Goal: Information Seeking & Learning: Find specific page/section

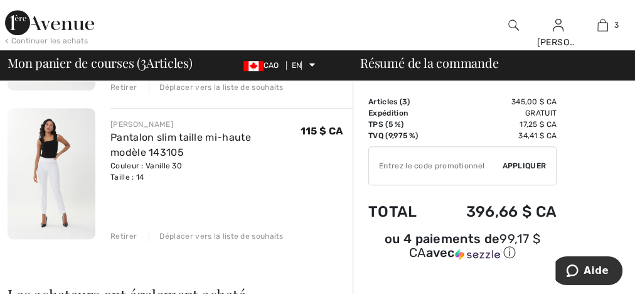
scroll to position [287, 0]
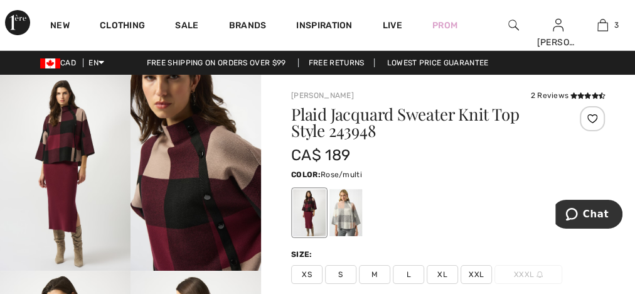
click at [356, 215] on div at bounding box center [345, 212] width 33 height 47
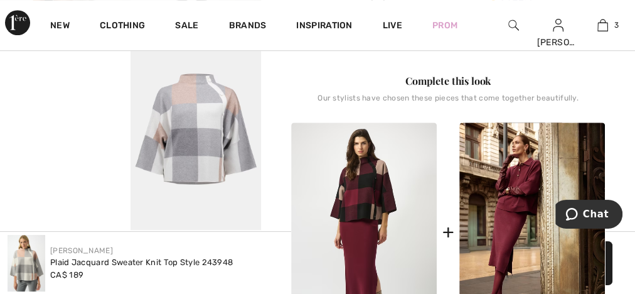
scroll to position [502, 0]
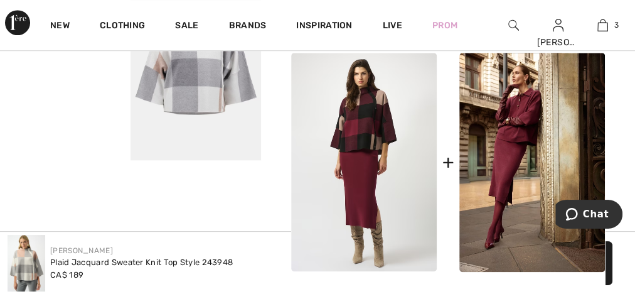
click at [209, 95] on img at bounding box center [196, 62] width 131 height 196
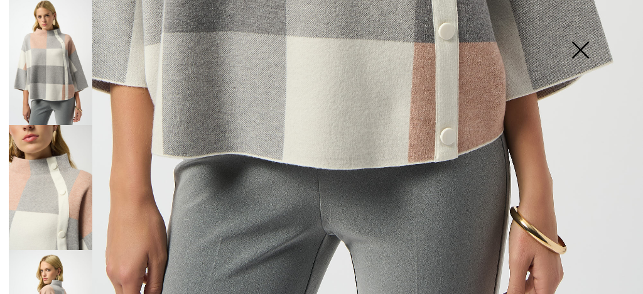
scroll to position [658, 0]
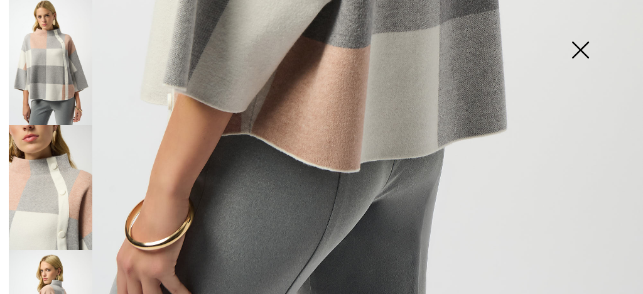
click at [588, 50] on img at bounding box center [579, 51] width 63 height 65
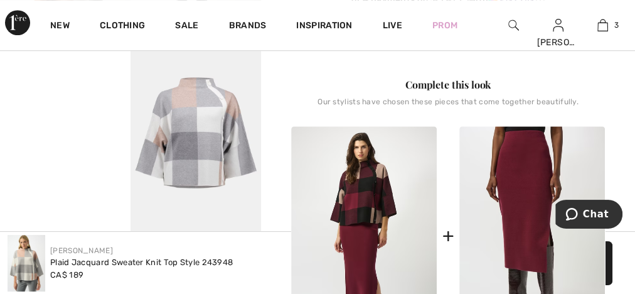
scroll to position [402, 0]
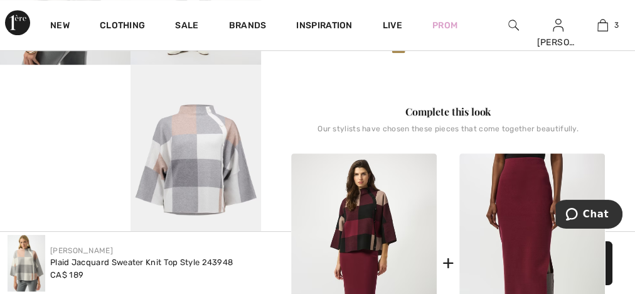
click at [516, 261] on img at bounding box center [532, 262] width 146 height 219
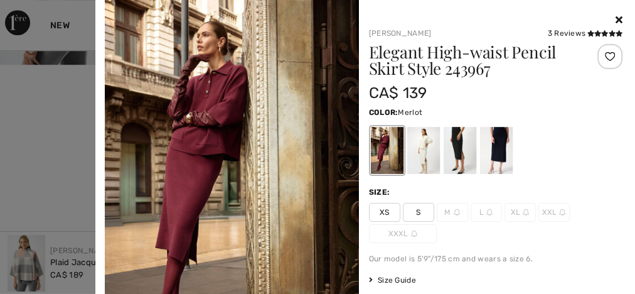
click at [418, 151] on div at bounding box center [423, 150] width 33 height 47
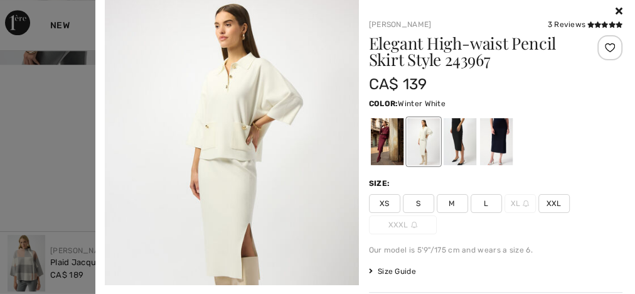
scroll to position [0, 0]
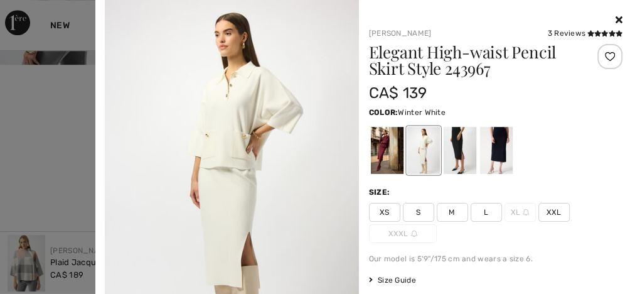
click at [454, 149] on div at bounding box center [459, 150] width 33 height 47
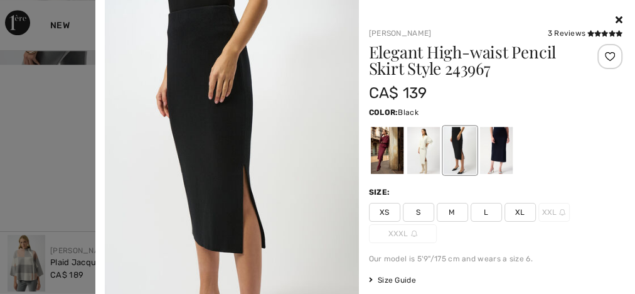
click at [489, 144] on div at bounding box center [495, 150] width 33 height 47
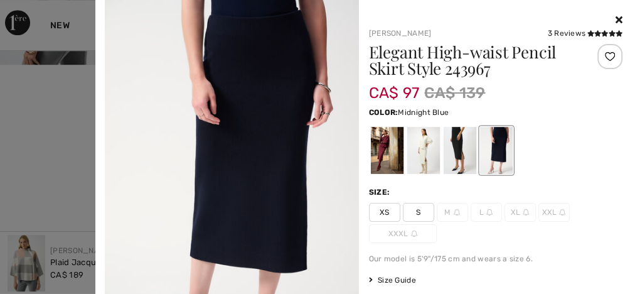
click at [377, 149] on div at bounding box center [386, 150] width 33 height 47
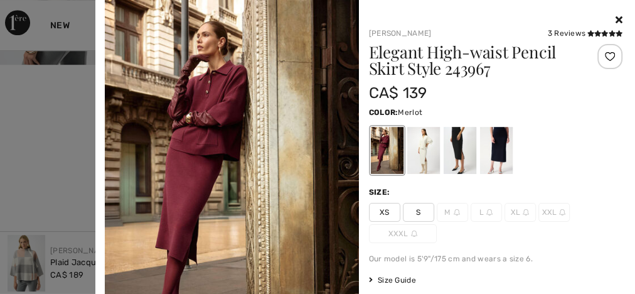
click at [420, 151] on div at bounding box center [423, 150] width 33 height 47
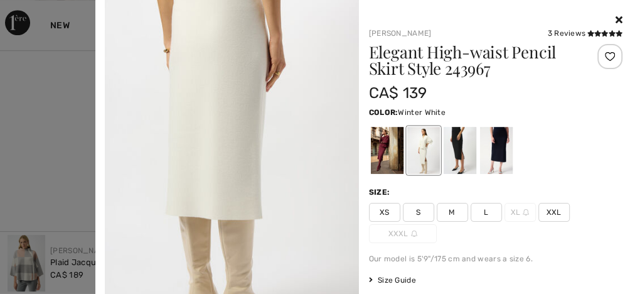
scroll to position [402, 0]
click at [453, 152] on div at bounding box center [459, 150] width 33 height 47
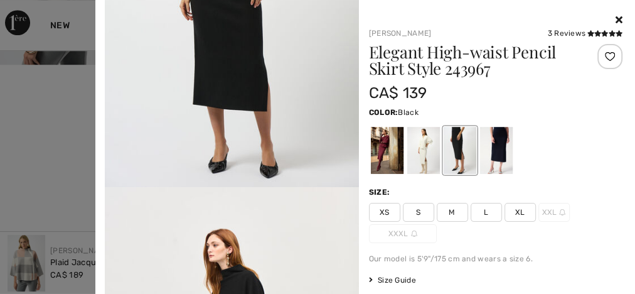
scroll to position [1155, 0]
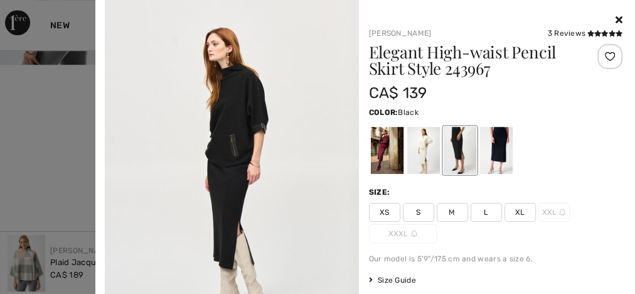
click at [227, 151] on img at bounding box center [232, 176] width 254 height 380
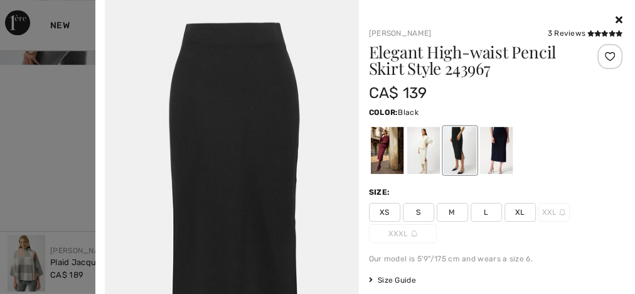
scroll to position [2666, 0]
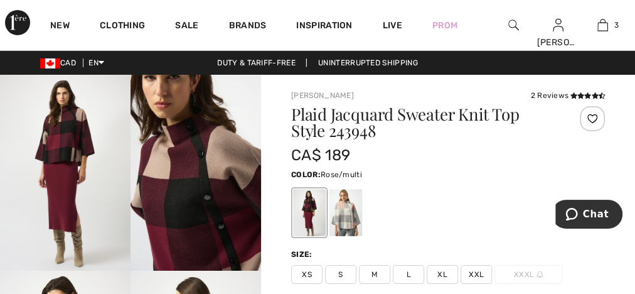
click at [340, 220] on div at bounding box center [345, 212] width 33 height 47
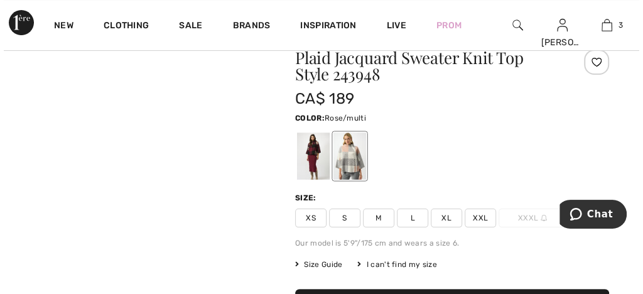
scroll to position [201, 0]
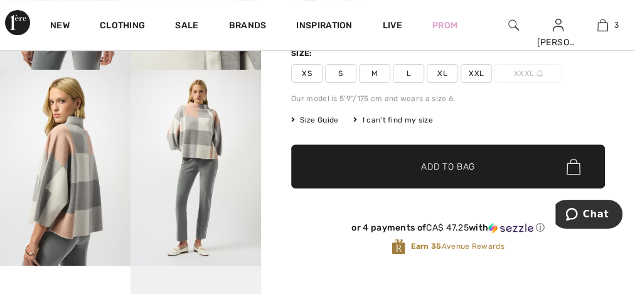
click at [215, 220] on img at bounding box center [196, 168] width 131 height 196
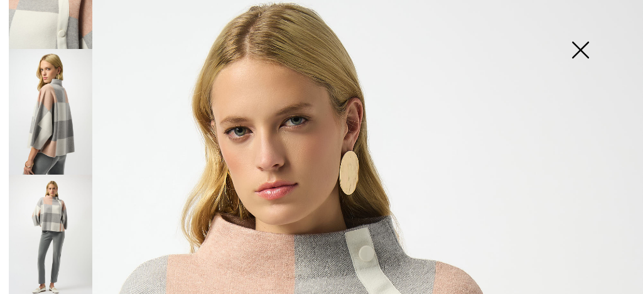
click at [61, 197] on img at bounding box center [50, 236] width 83 height 125
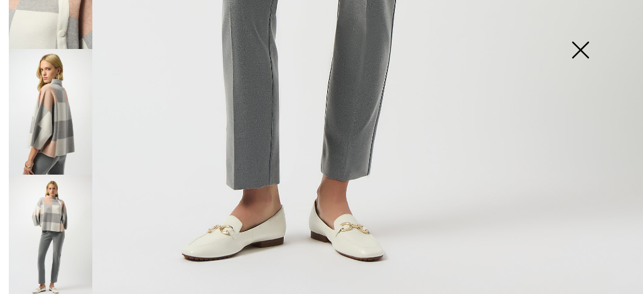
scroll to position [658, 0]
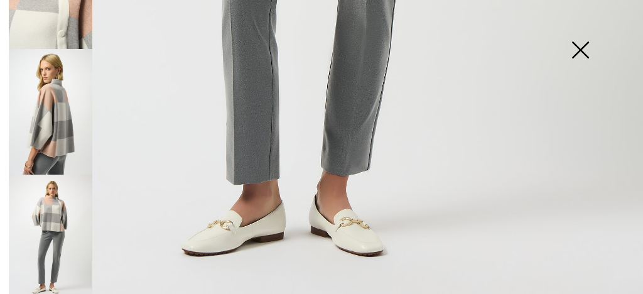
click at [72, 127] on img at bounding box center [50, 111] width 83 height 125
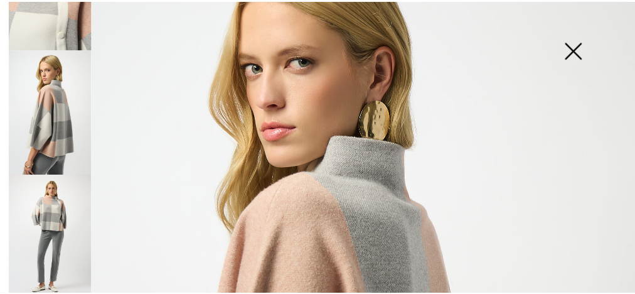
scroll to position [100, 0]
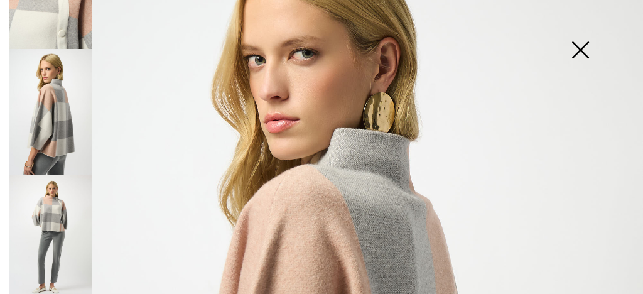
click at [574, 49] on img at bounding box center [579, 51] width 63 height 65
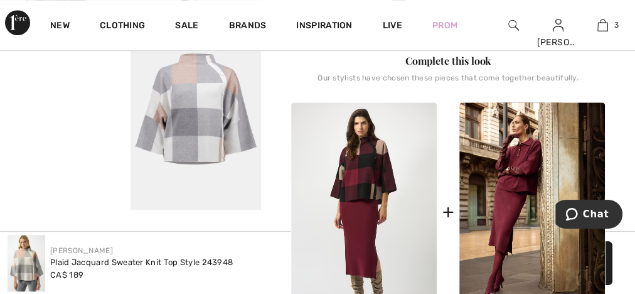
scroll to position [452, 0]
click at [184, 120] on img at bounding box center [196, 112] width 131 height 196
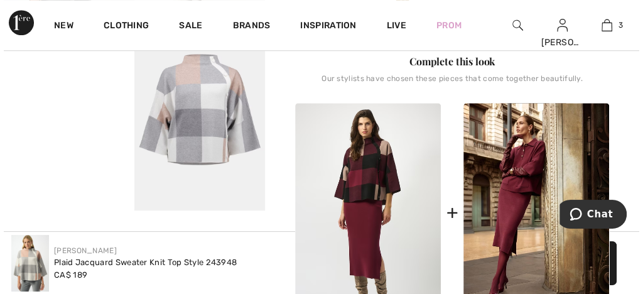
scroll to position [463, 0]
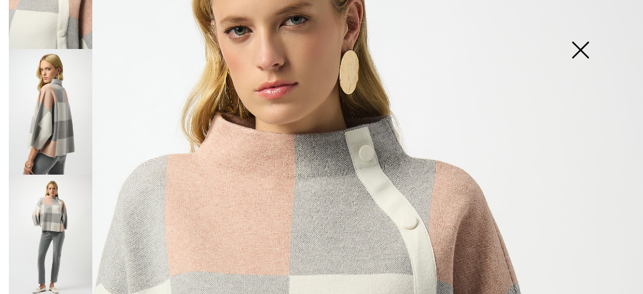
click at [580, 45] on img at bounding box center [579, 51] width 63 height 65
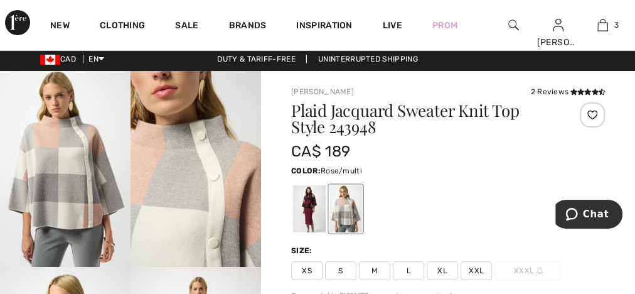
scroll to position [0, 0]
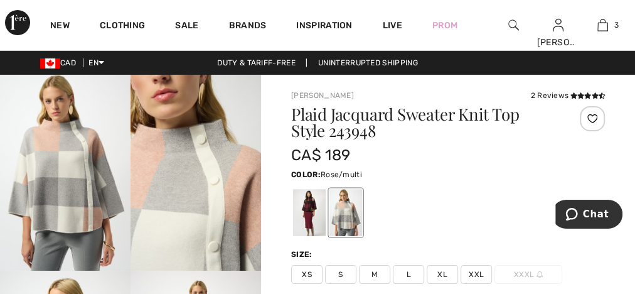
click at [355, 212] on div at bounding box center [345, 212] width 33 height 47
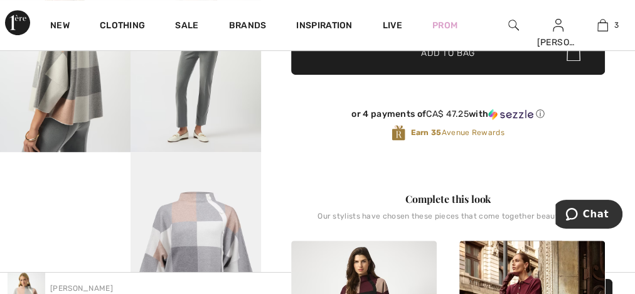
scroll to position [292, 0]
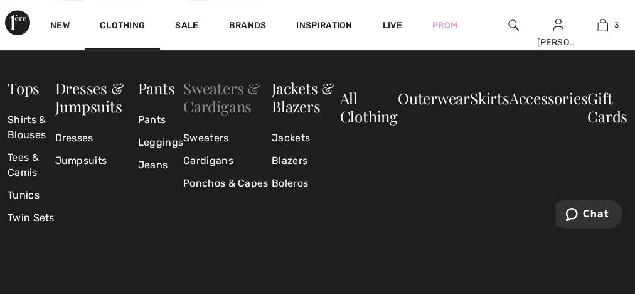
click at [215, 94] on link "Sweaters & Cardigans" at bounding box center [221, 97] width 77 height 38
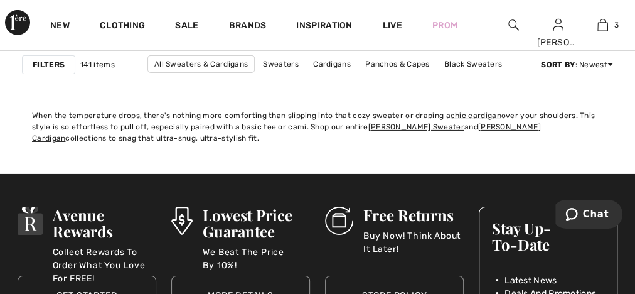
scroll to position [4317, 0]
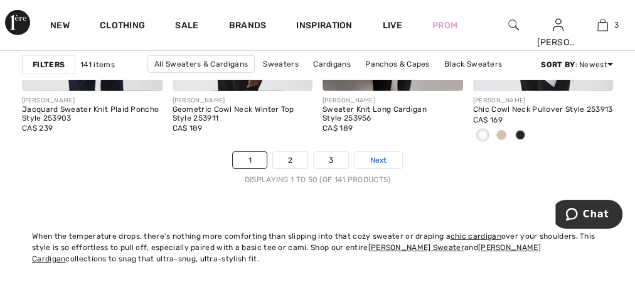
click at [383, 154] on span "Next" at bounding box center [378, 159] width 17 height 11
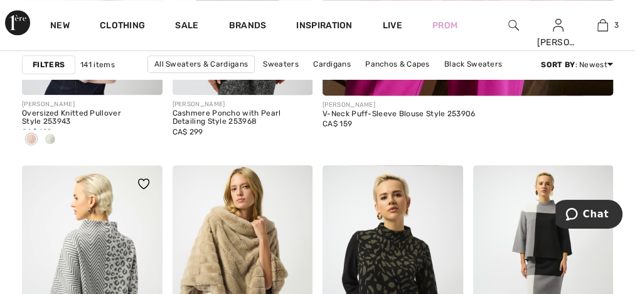
scroll to position [753, 0]
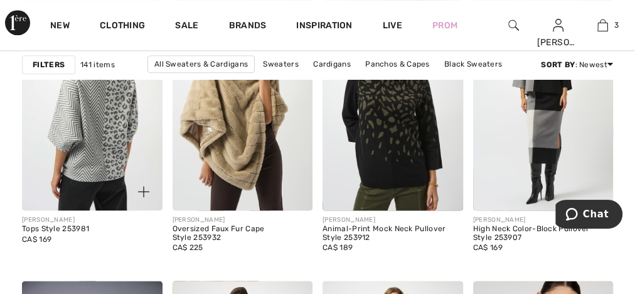
click at [97, 141] on img at bounding box center [92, 105] width 141 height 210
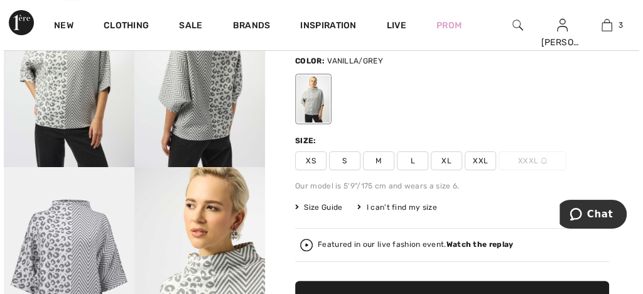
scroll to position [100, 0]
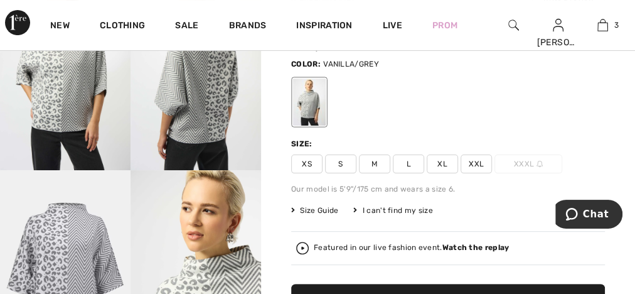
click at [227, 109] on img at bounding box center [196, 72] width 131 height 196
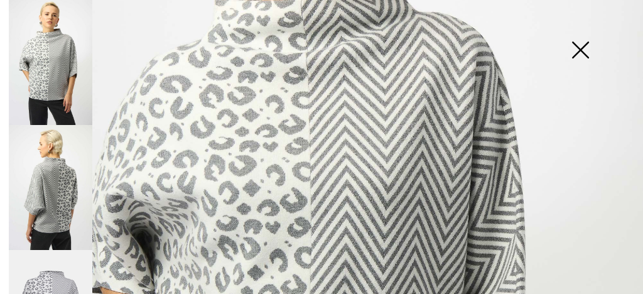
scroll to position [502, 0]
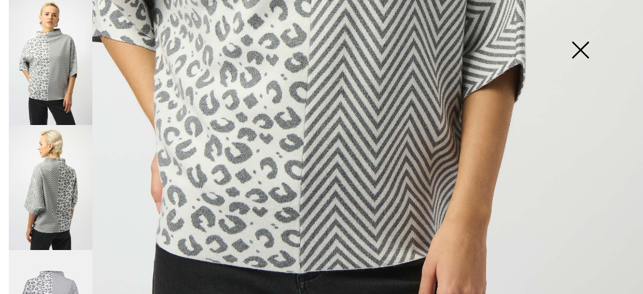
click at [60, 186] on img at bounding box center [50, 187] width 83 height 125
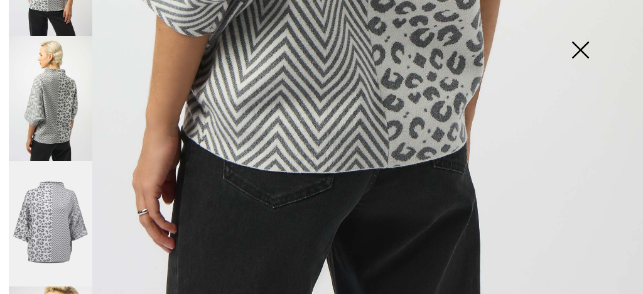
scroll to position [188, 0]
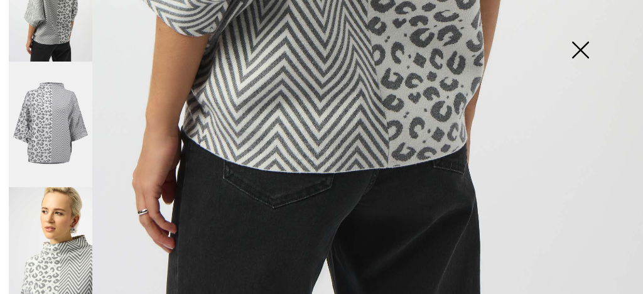
click at [56, 131] on img at bounding box center [50, 124] width 83 height 126
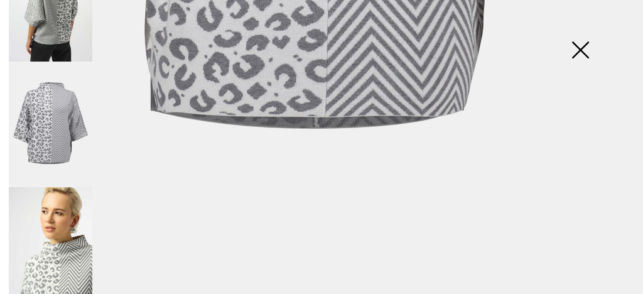
scroll to position [658, 0]
click at [56, 253] on img at bounding box center [50, 249] width 83 height 125
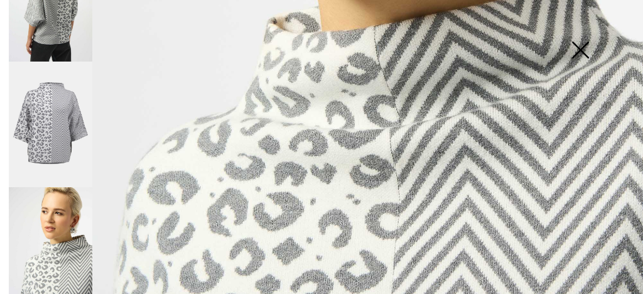
scroll to position [156, 0]
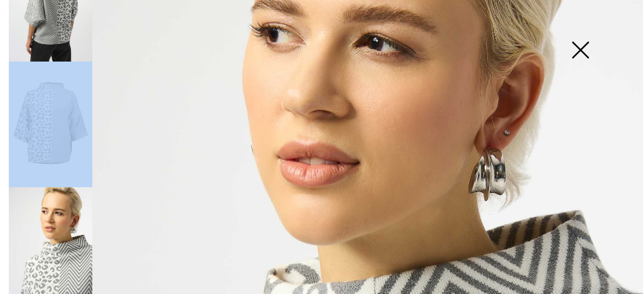
drag, startPoint x: 10, startPoint y: 132, endPoint x: 21, endPoint y: 28, distance: 105.3
click at [21, 28] on div at bounding box center [48, 147] width 88 height 294
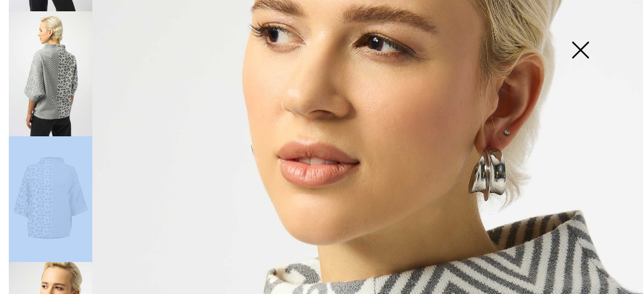
scroll to position [188, 0]
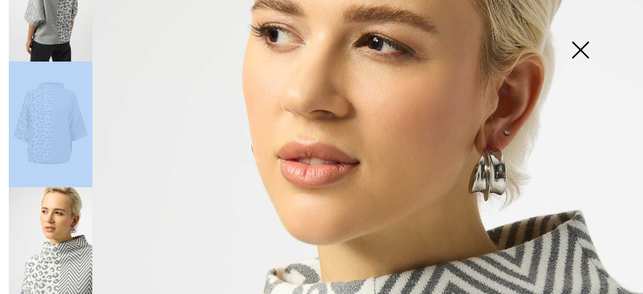
click at [80, 244] on img at bounding box center [50, 249] width 83 height 125
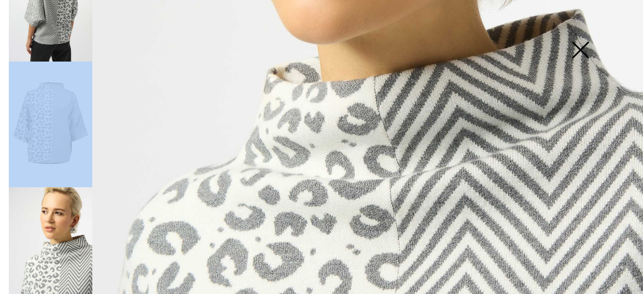
click at [39, 102] on img at bounding box center [50, 124] width 83 height 126
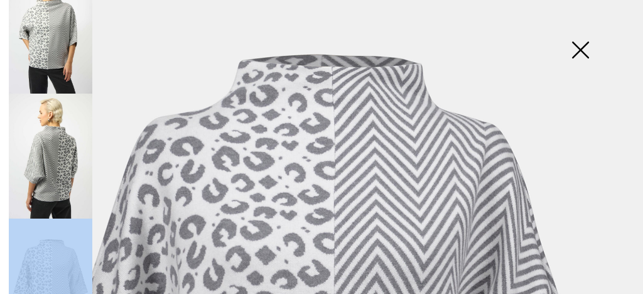
scroll to position [0, 0]
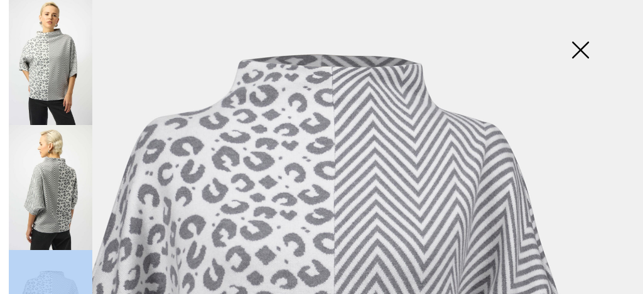
click at [46, 179] on img at bounding box center [50, 187] width 83 height 125
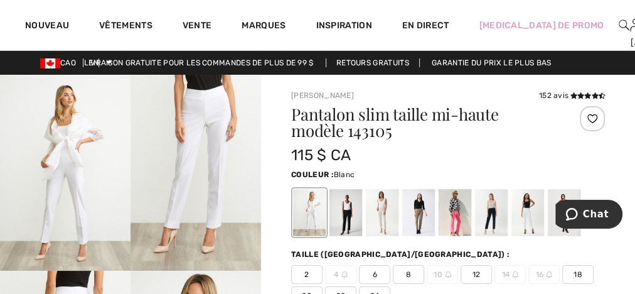
drag, startPoint x: 496, startPoint y: 117, endPoint x: 306, endPoint y: 137, distance: 190.6
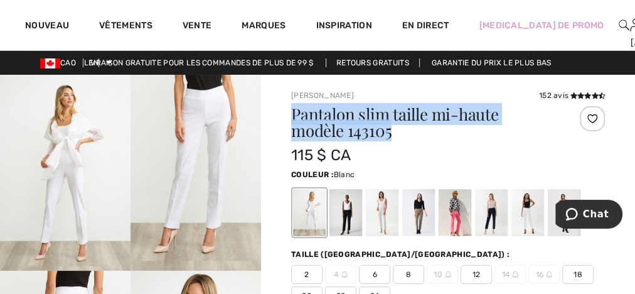
drag, startPoint x: 396, startPoint y: 134, endPoint x: 282, endPoint y: 120, distance: 114.4
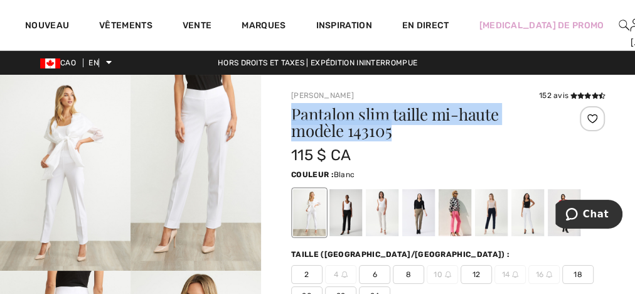
copy font "Pantalon slim taille mi-haute modèle 143105"
click at [619, 28] on img at bounding box center [624, 25] width 11 height 15
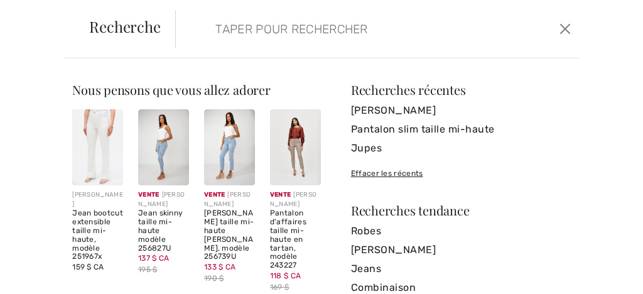
click at [349, 39] on input "search" at bounding box center [337, 29] width 262 height 38
paste input "Pantalon slim taille mi-haute modèle 143105"
click at [495, 23] on form "Pantalon slim taille mi-haute modèle 143105 Clair" at bounding box center [365, 29] width 380 height 38
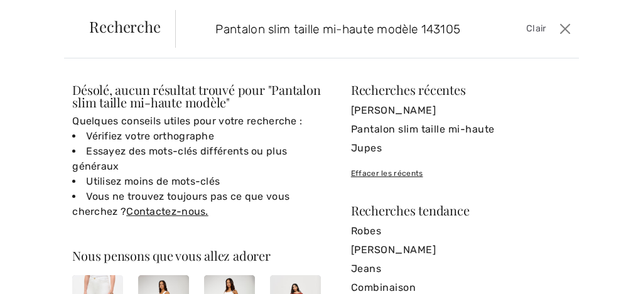
click at [380, 31] on input "Pantalon slim taille mi-haute modèle 143105" at bounding box center [337, 29] width 262 height 38
type input "Pantalon slim taille mi-haute gris modèle 143105"
click at [409, 128] on font "Pantalon slim taille mi-haute" at bounding box center [423, 129] width 144 height 12
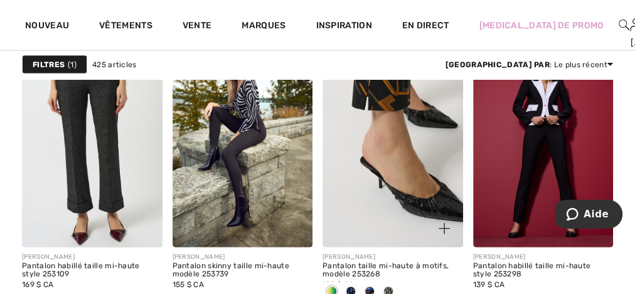
scroll to position [1406, 0]
